Goal: Task Accomplishment & Management: Manage account settings

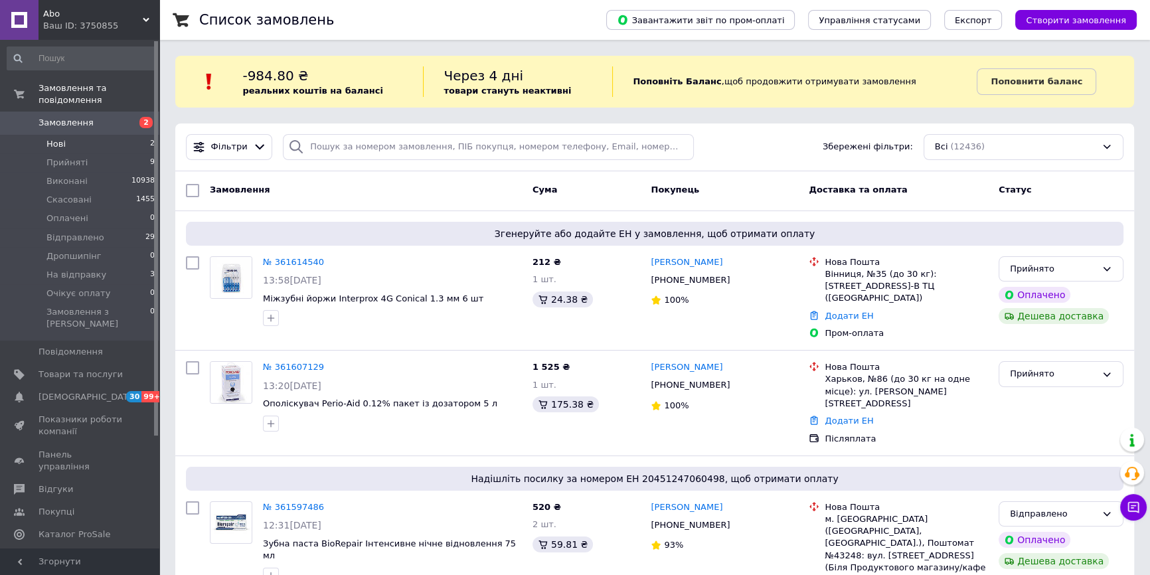
click at [110, 135] on li "Нові 2" at bounding box center [81, 144] width 163 height 19
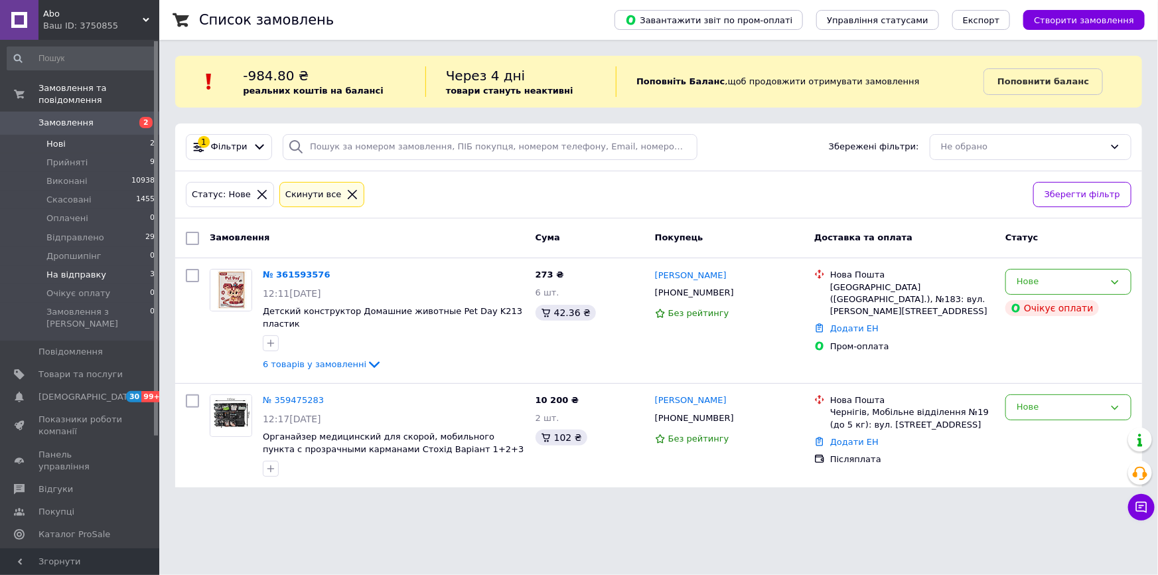
click at [93, 269] on span "На відправку" at bounding box center [76, 275] width 60 height 12
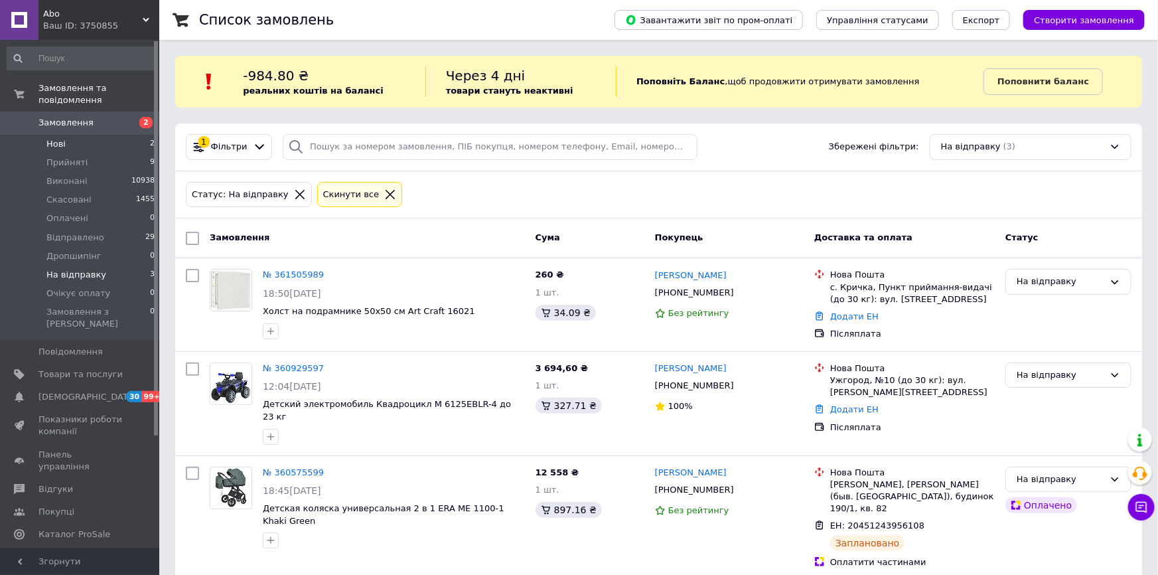
click at [96, 135] on li "Нові 2" at bounding box center [81, 144] width 163 height 19
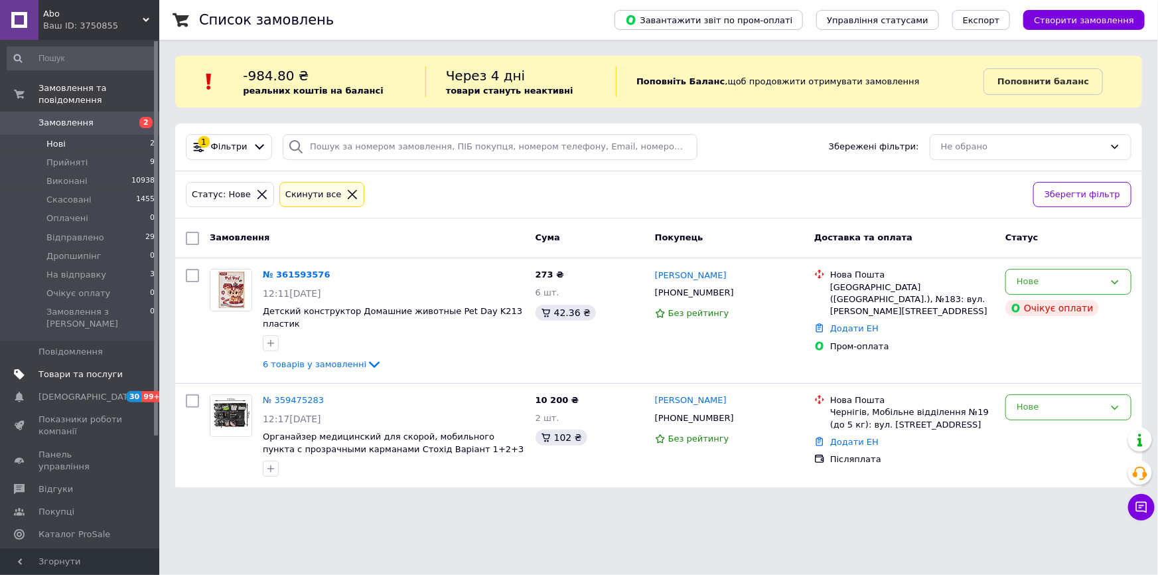
click at [69, 368] on span "Товари та послуги" at bounding box center [80, 374] width 84 height 12
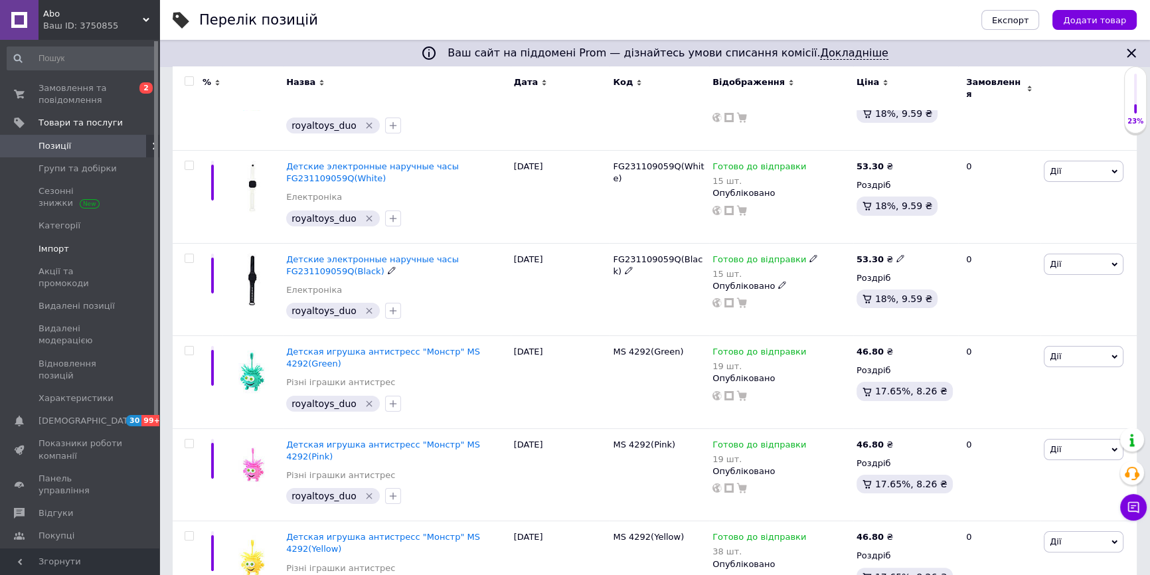
scroll to position [241, 0]
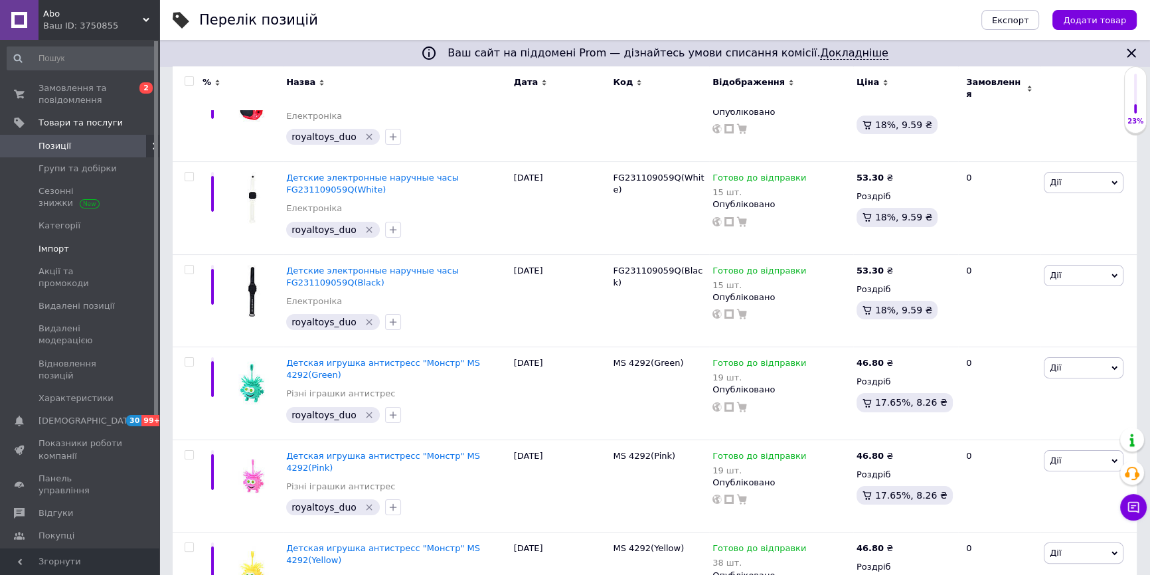
click at [56, 248] on span "Імпорт" at bounding box center [53, 249] width 31 height 12
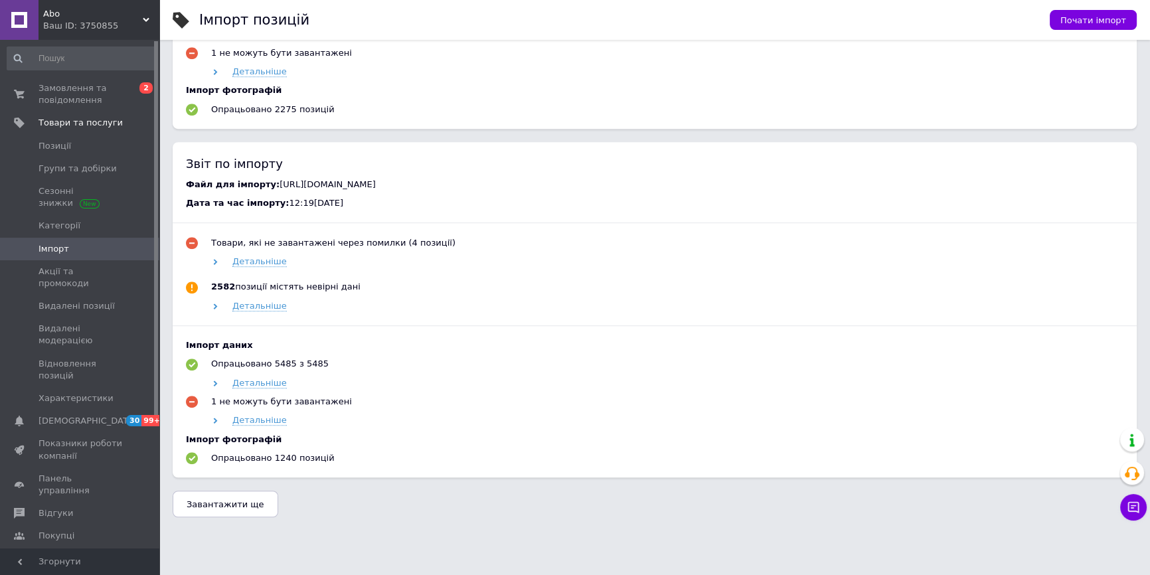
scroll to position [1144, 0]
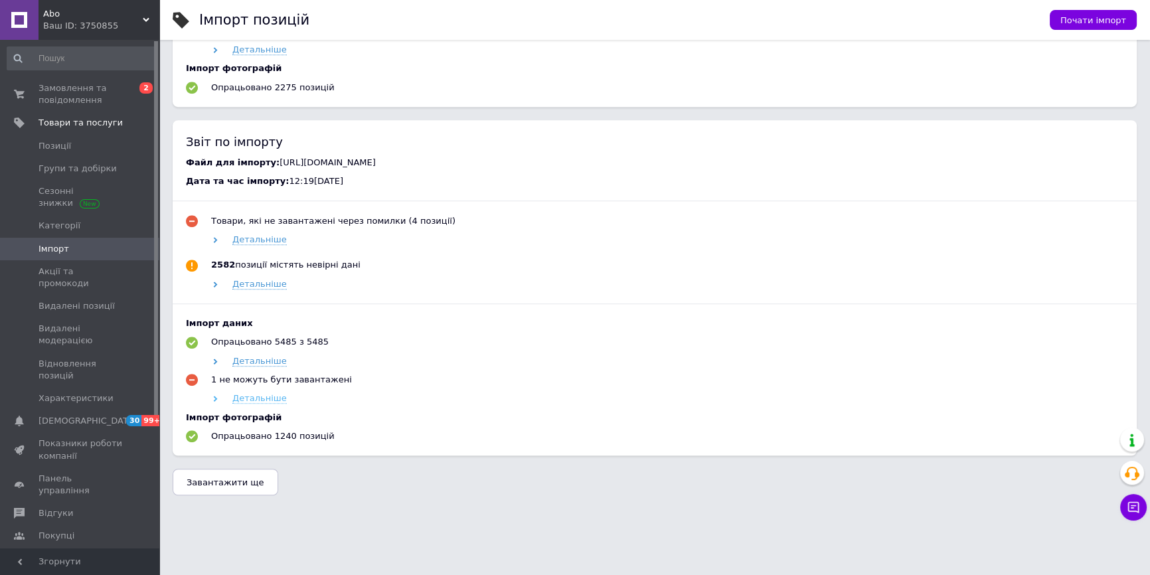
click at [250, 394] on span "Детальніше" at bounding box center [259, 398] width 54 height 11
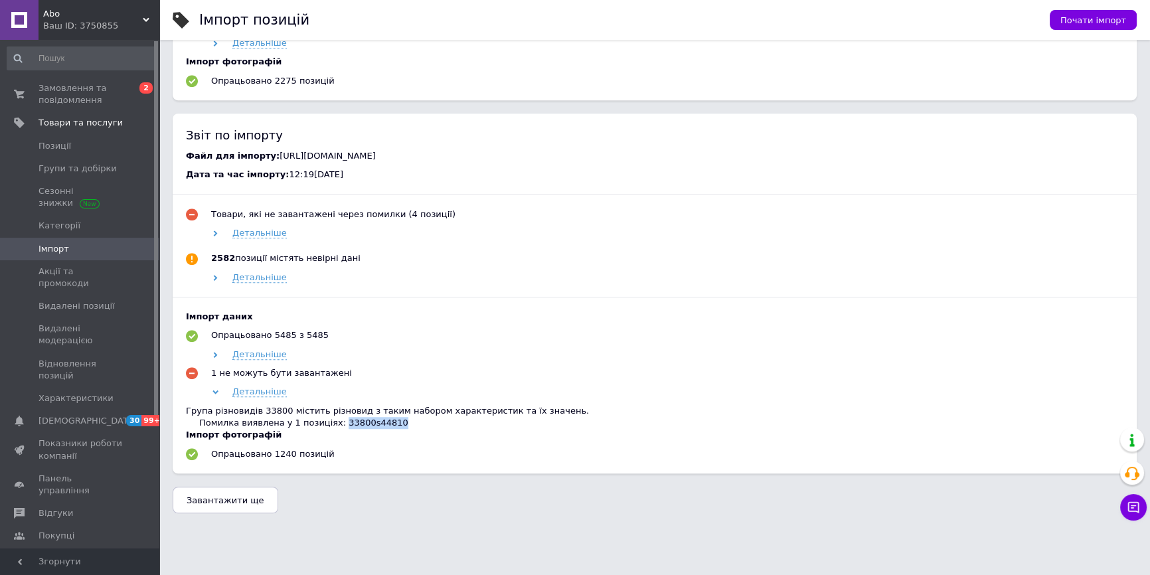
drag, startPoint x: 331, startPoint y: 431, endPoint x: 382, endPoint y: 431, distance: 51.1
click at [382, 429] on div "Група різновидів 33800 містить різновид з таким набором характеристик та їх зна…" at bounding box center [654, 417] width 937 height 25
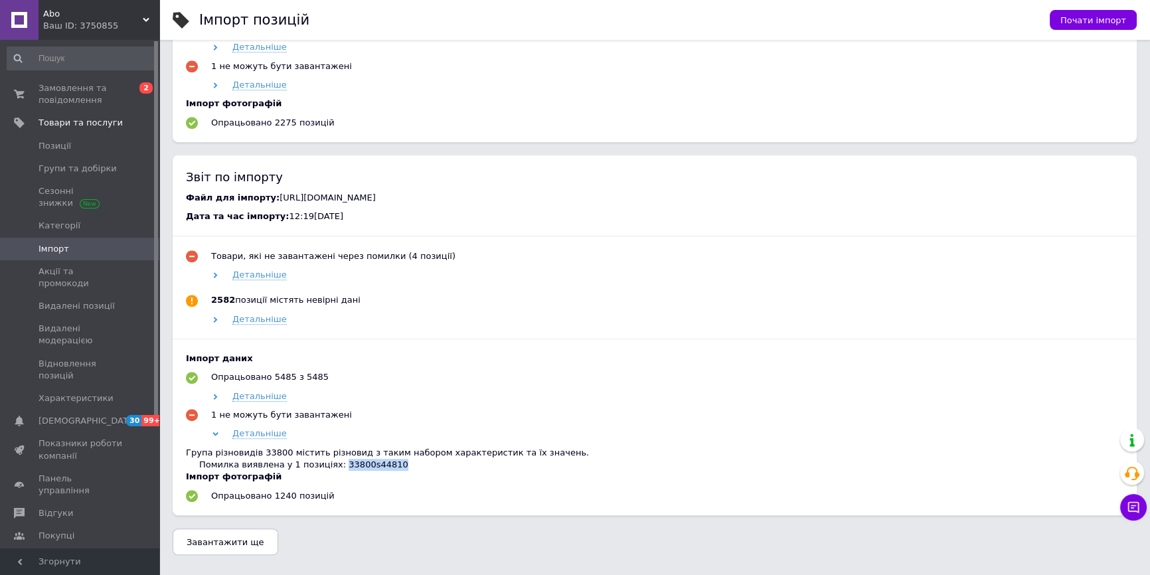
scroll to position [1168, 0]
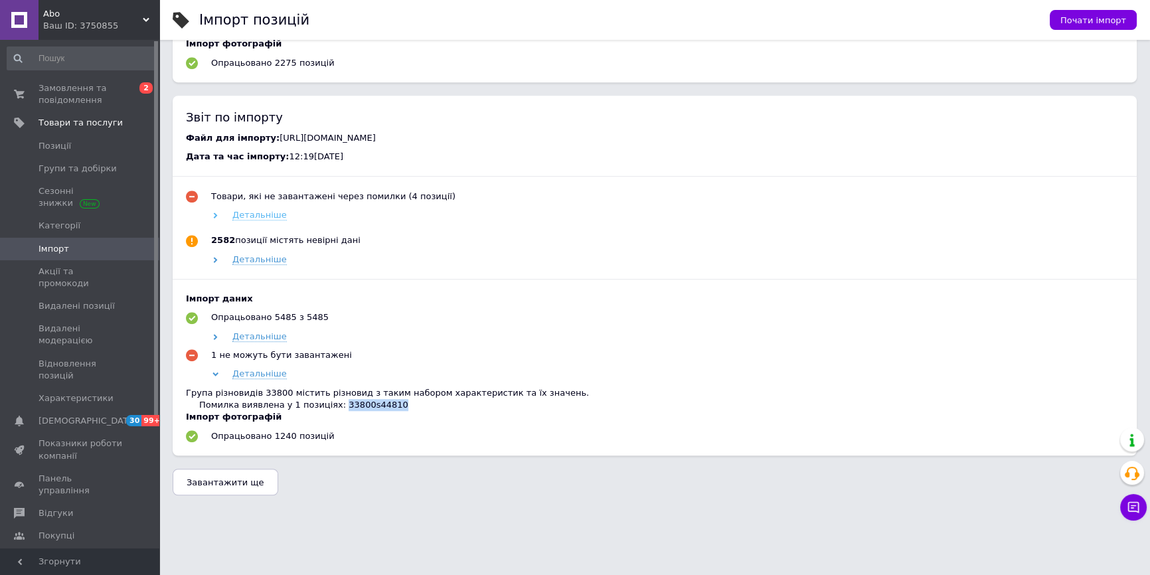
click at [248, 210] on span "Детальніше" at bounding box center [259, 215] width 54 height 11
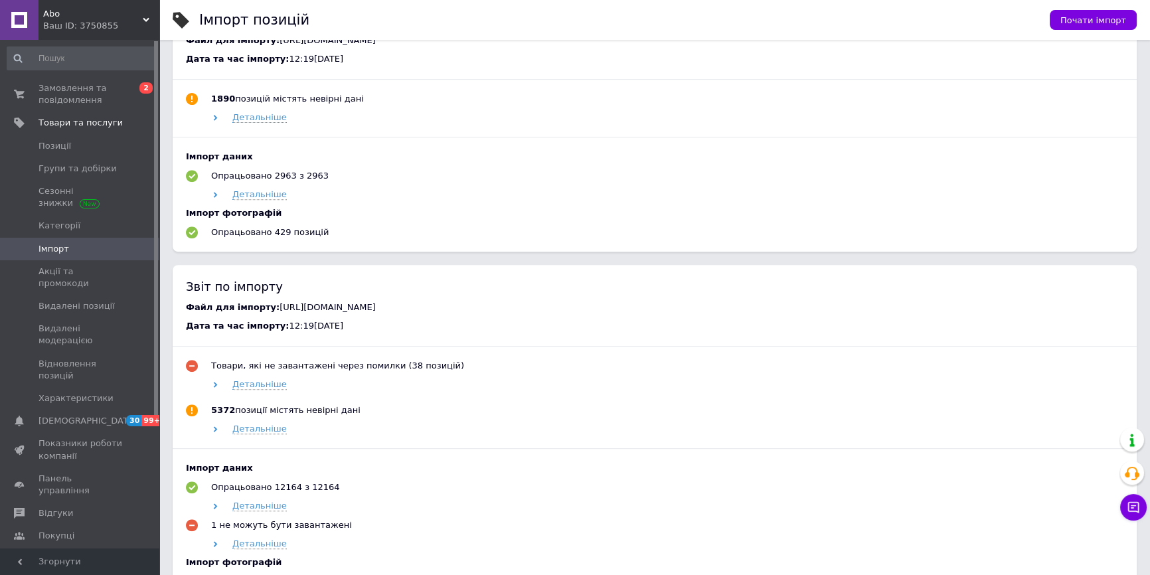
scroll to position [458, 0]
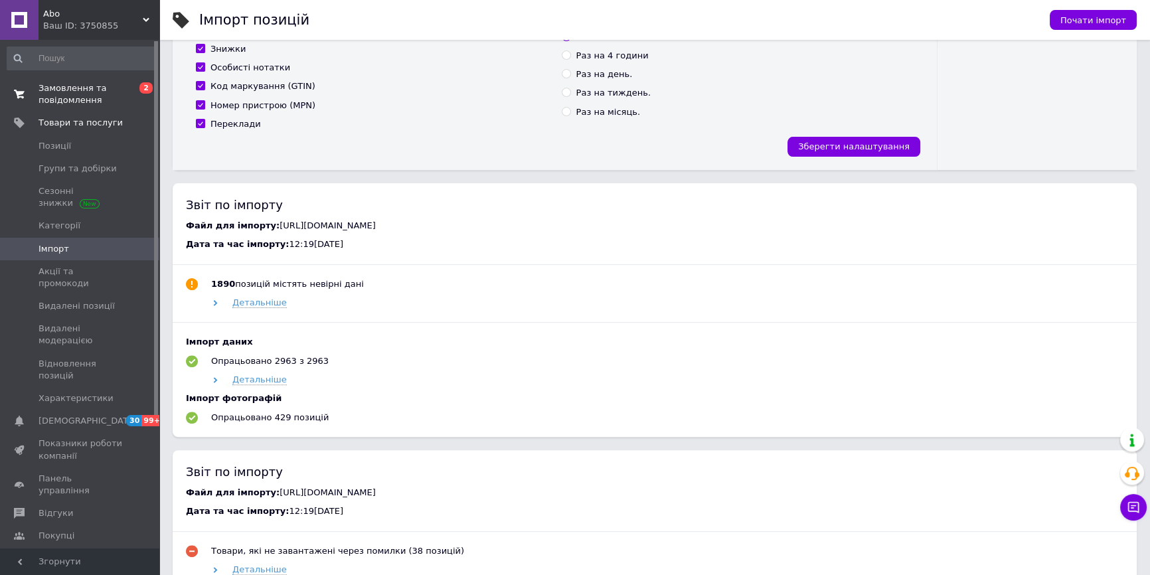
click at [61, 88] on span "Замовлення та повідомлення" at bounding box center [80, 94] width 84 height 24
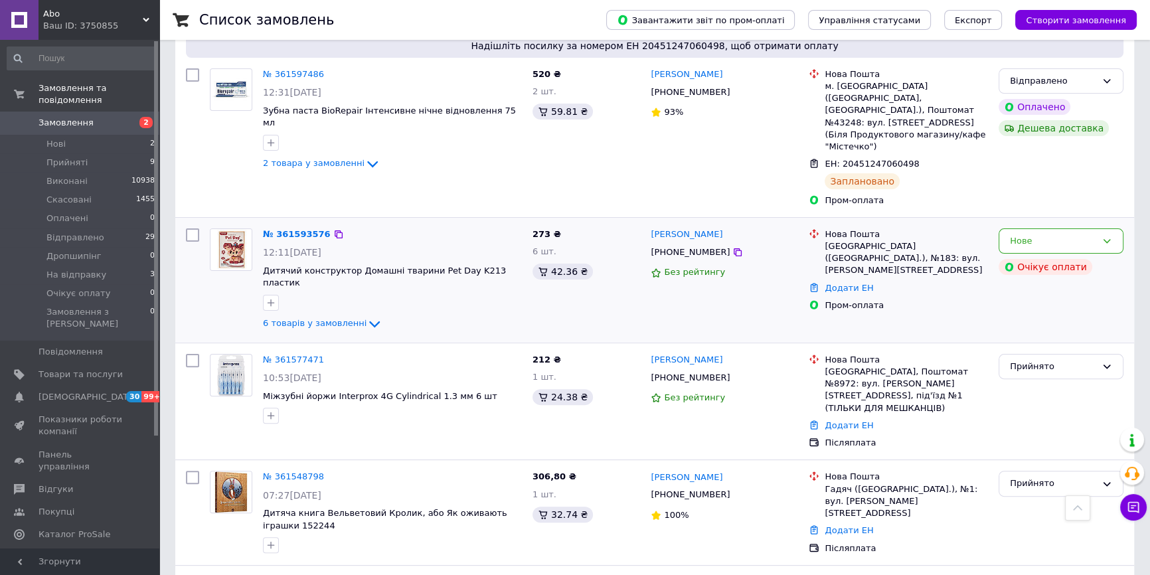
scroll to position [362, 0]
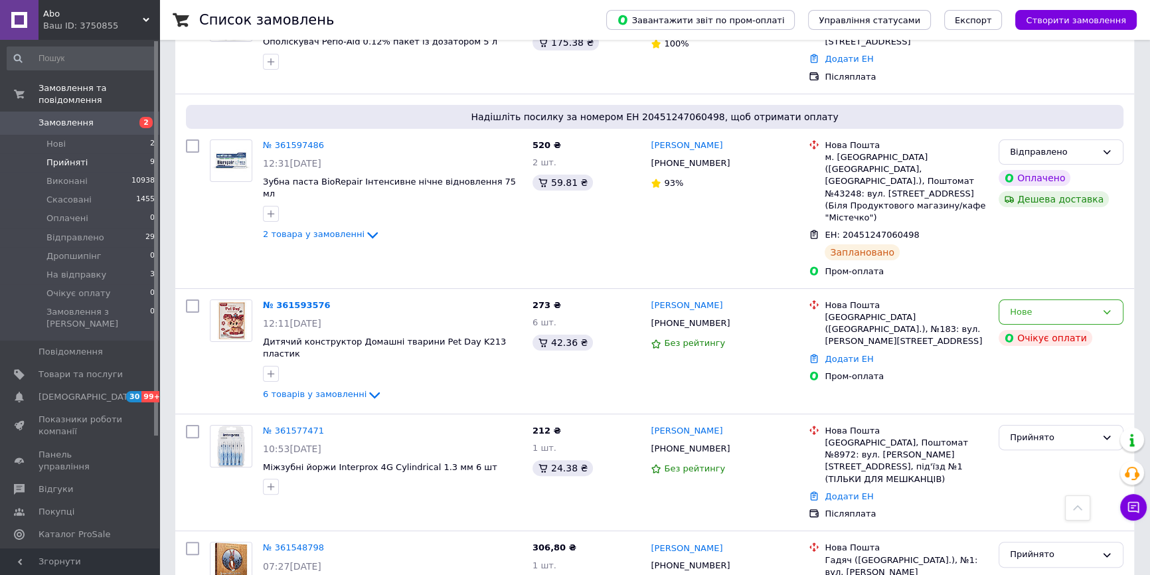
click at [75, 157] on span "Прийняті" at bounding box center [66, 163] width 41 height 12
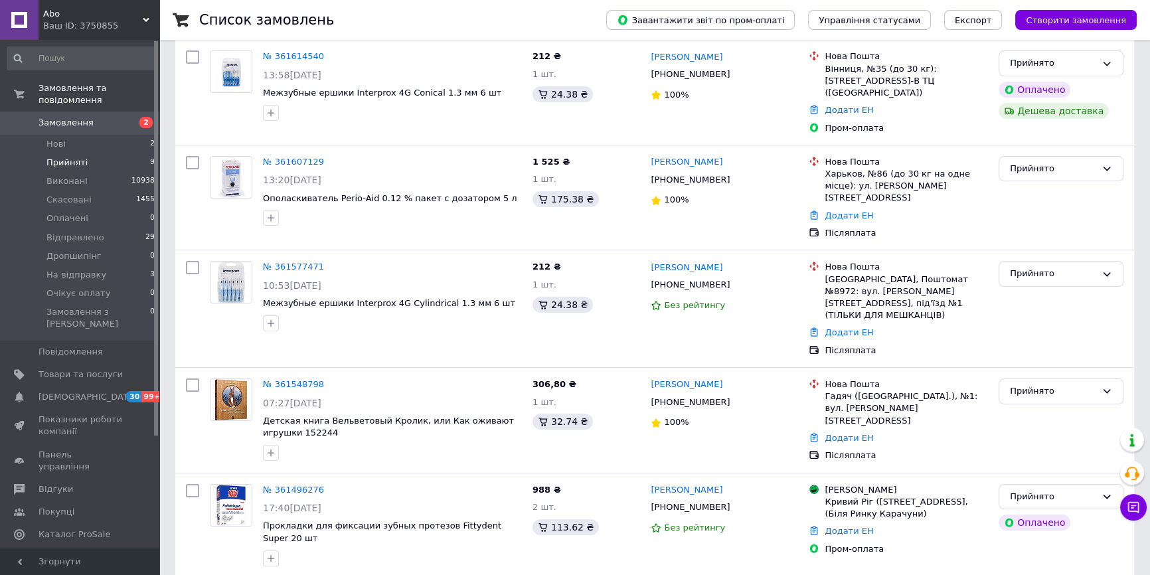
scroll to position [12, 0]
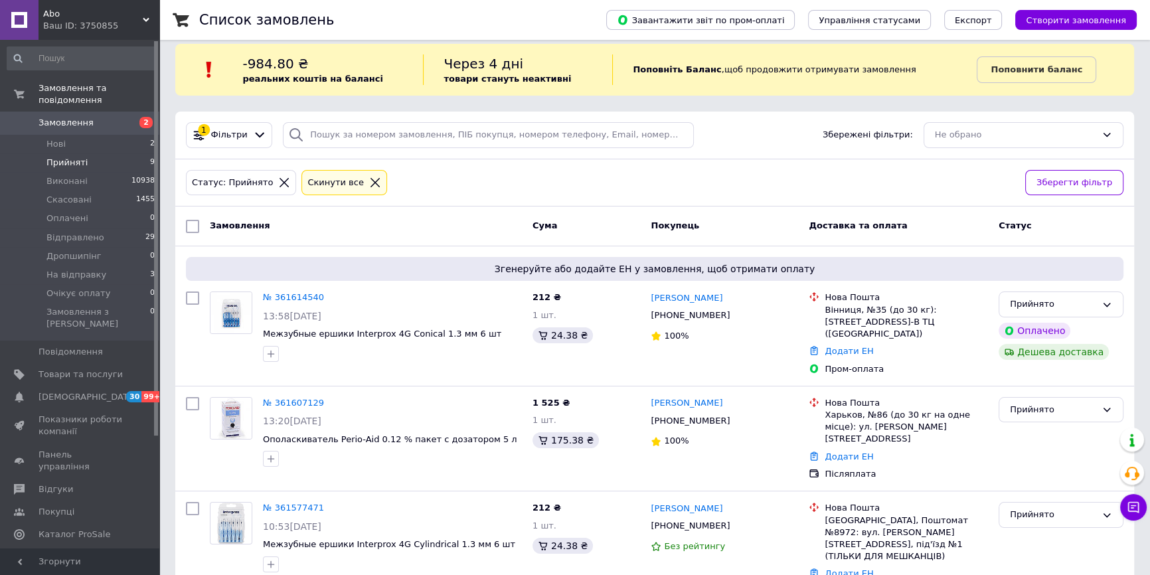
click at [369, 179] on icon at bounding box center [375, 183] width 12 height 12
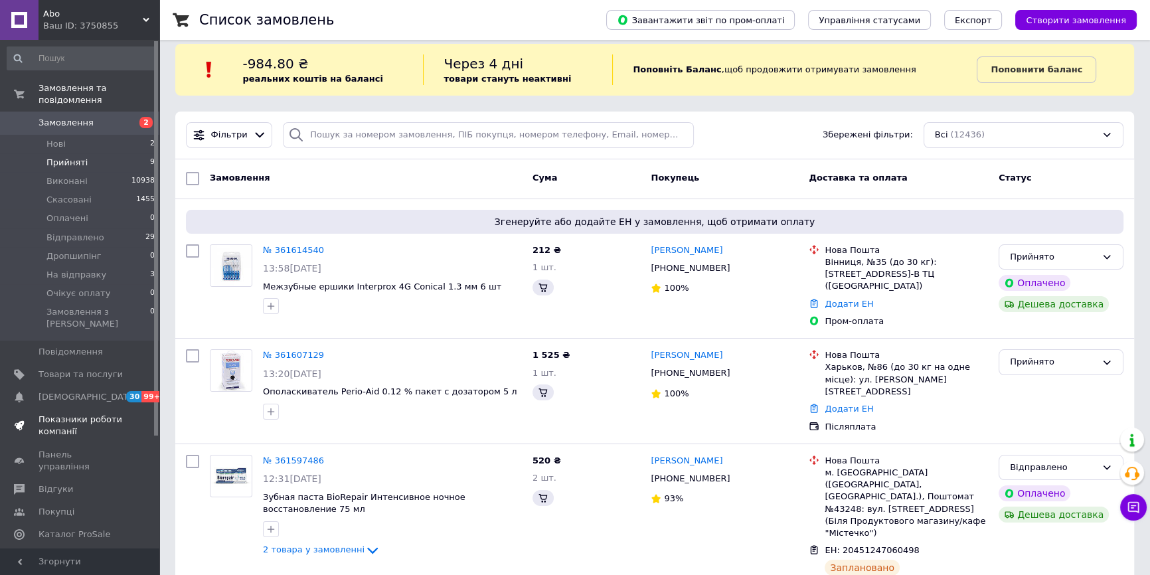
click at [68, 413] on span "Показники роботи компанії" at bounding box center [80, 425] width 84 height 24
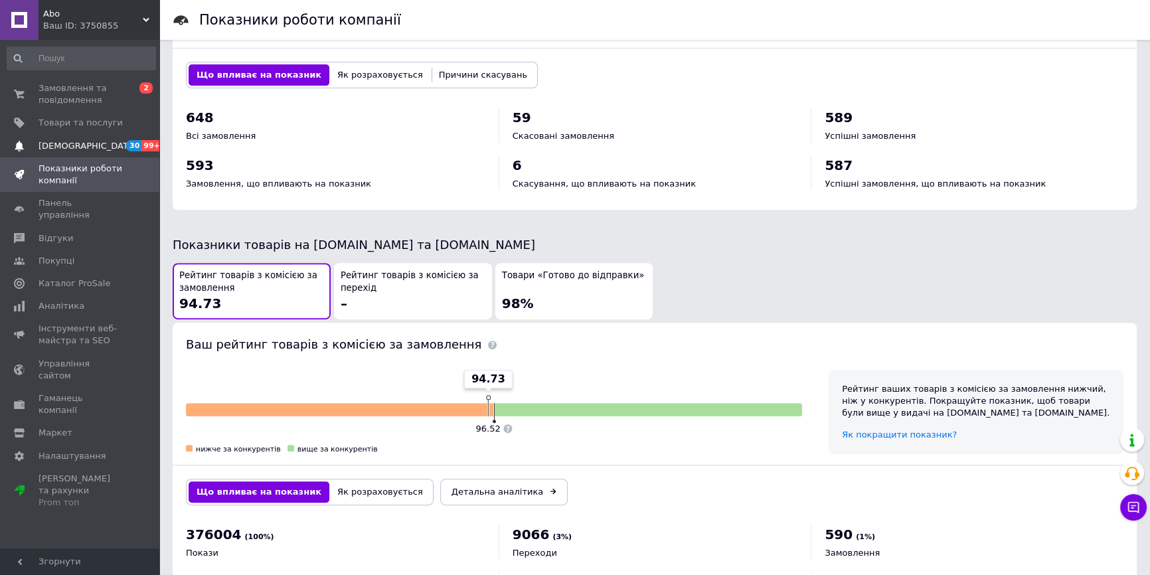
scroll to position [366, 0]
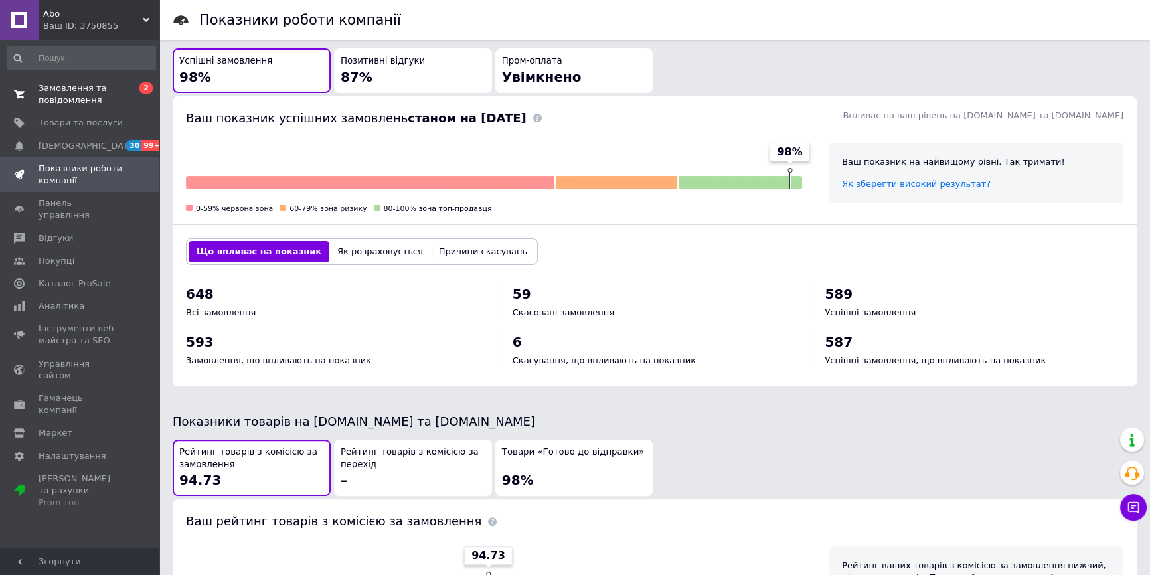
click at [63, 102] on span "Замовлення та повідомлення" at bounding box center [80, 94] width 84 height 24
